Goal: Task Accomplishment & Management: Manage account settings

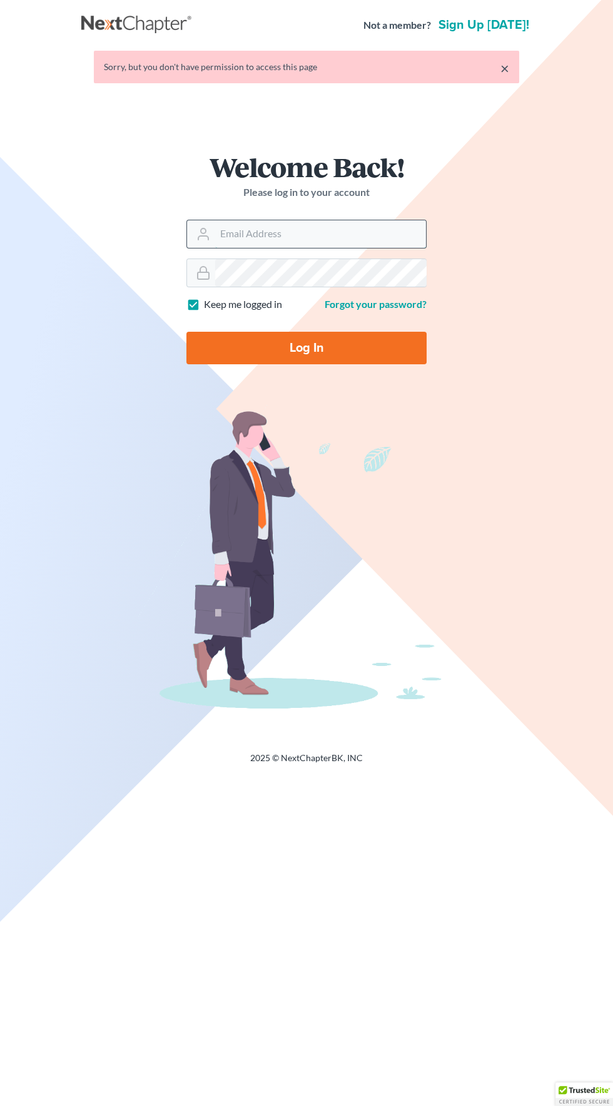
click at [237, 233] on input "Email Address" at bounding box center [320, 234] width 211 height 28
type input "afarber@adamfarberlaw.com"
click at [186, 332] on input "Log In" at bounding box center [306, 348] width 240 height 33
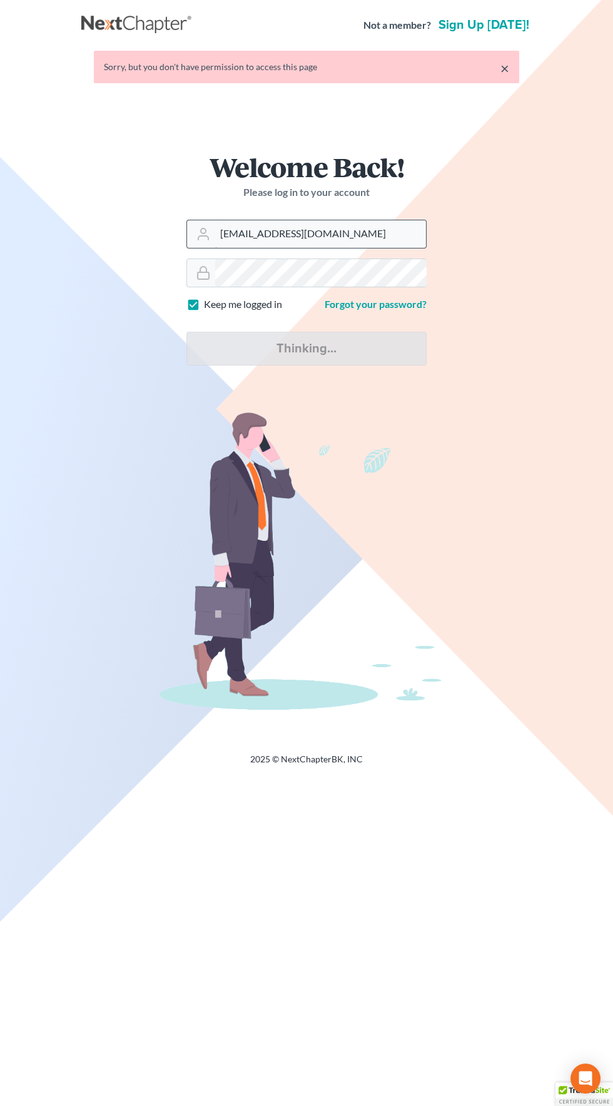
type input "Thinking..."
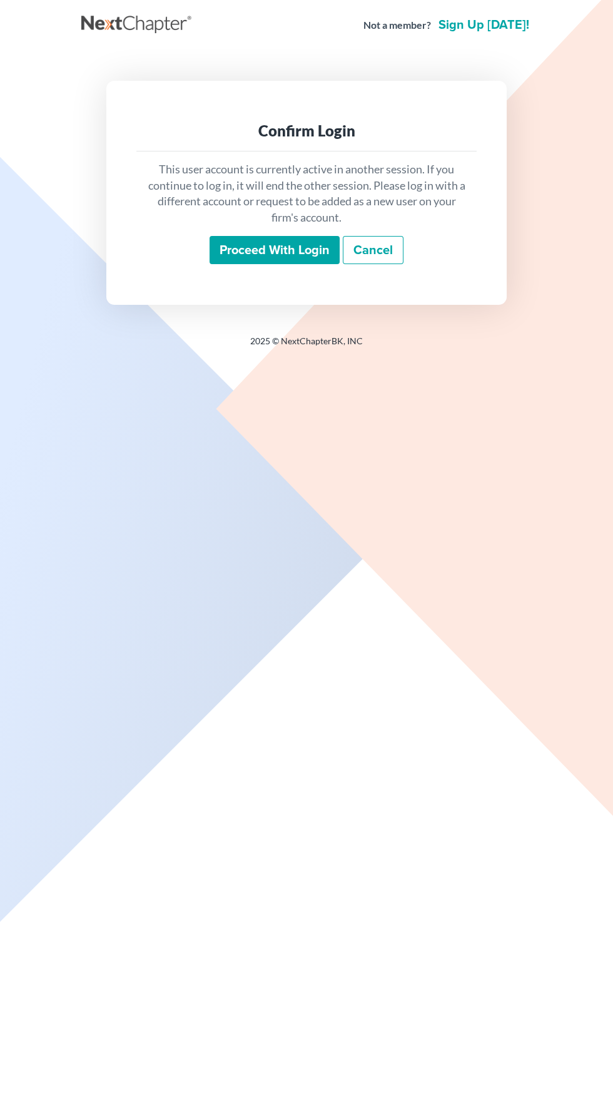
click at [253, 243] on input "Proceed with login" at bounding box center [275, 250] width 130 height 29
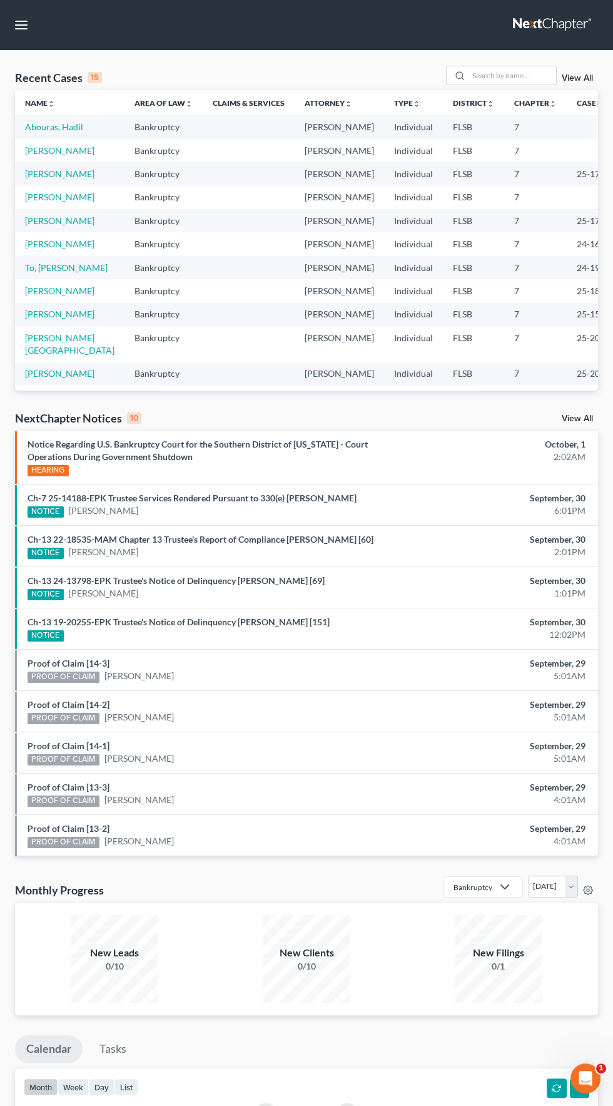
scroll to position [2, 0]
